Goal: Navigation & Orientation: Find specific page/section

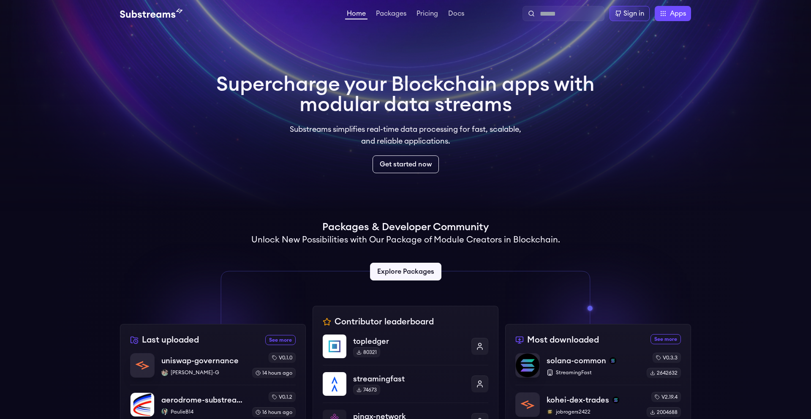
scroll to position [96, 0]
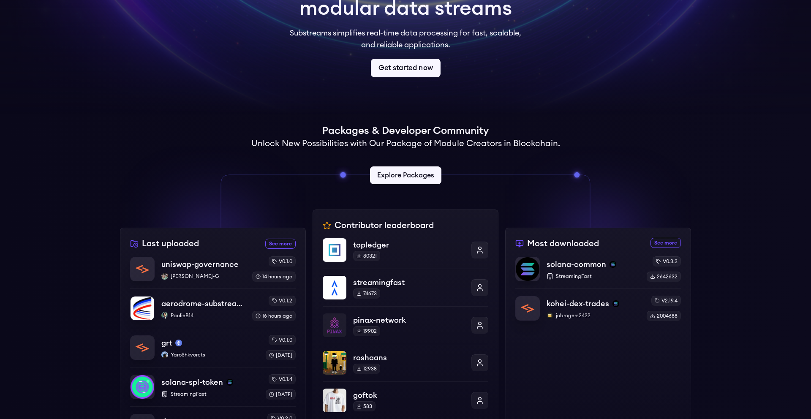
click at [425, 66] on link "Get started now" at bounding box center [406, 68] width 70 height 19
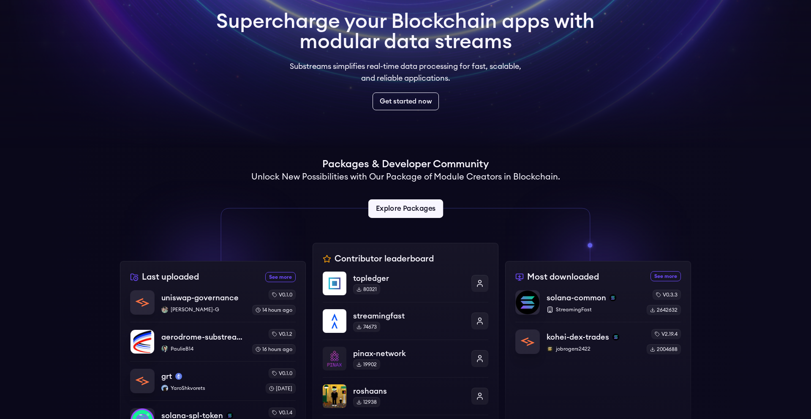
scroll to position [0, 0]
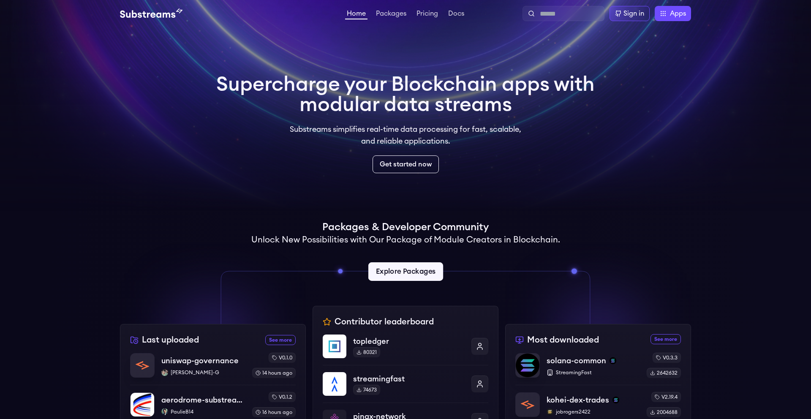
click at [406, 272] on link "Explore Packages" at bounding box center [405, 271] width 75 height 19
click at [423, 169] on link "Get started now" at bounding box center [406, 164] width 70 height 19
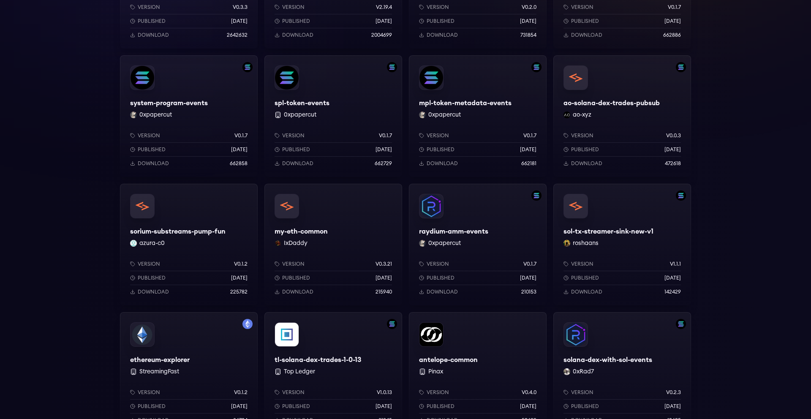
scroll to position [373, 0]
